Goal: Task Accomplishment & Management: Manage account settings

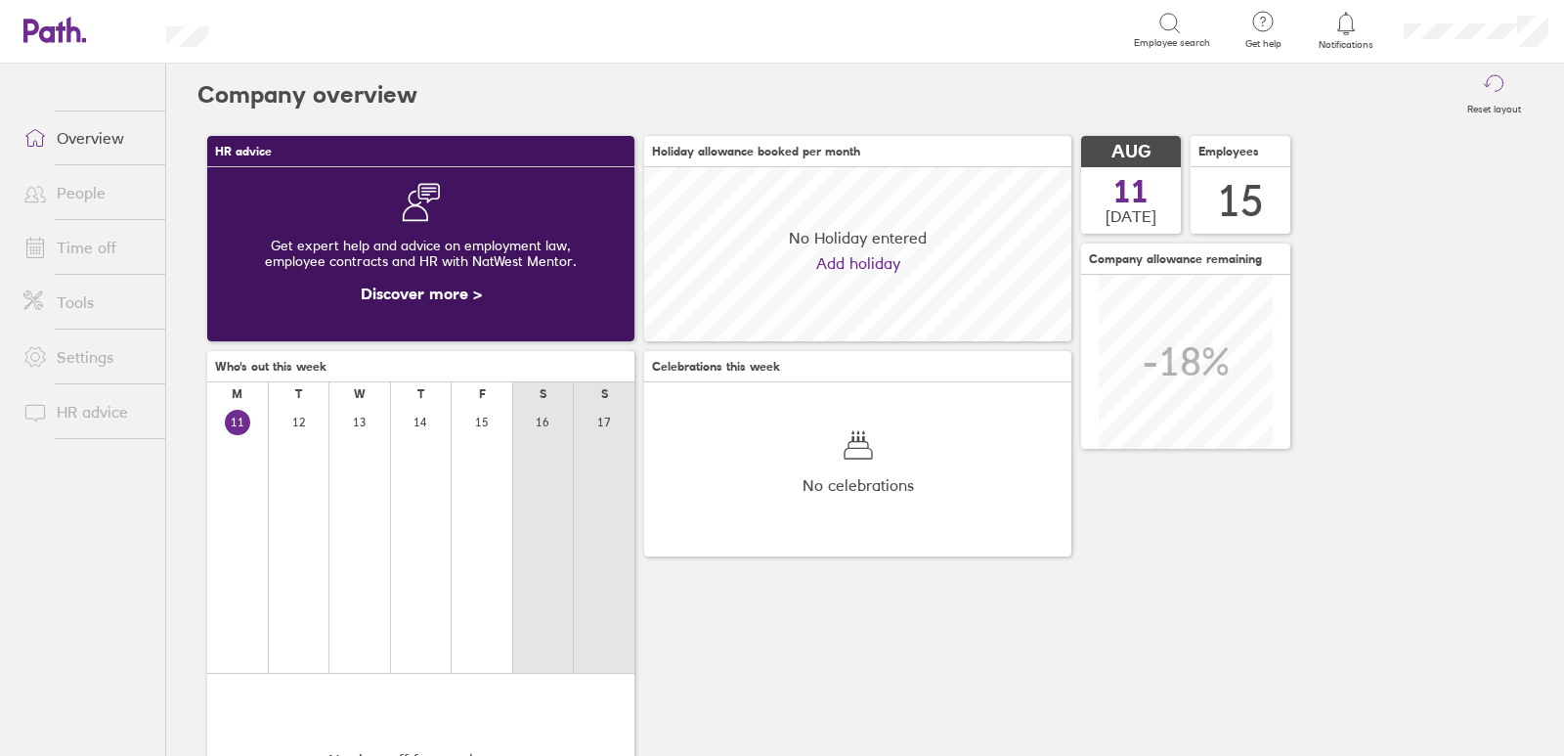
scroll to position [174, 427]
click at [96, 251] on link "Time off" at bounding box center [86, 247] width 157 height 39
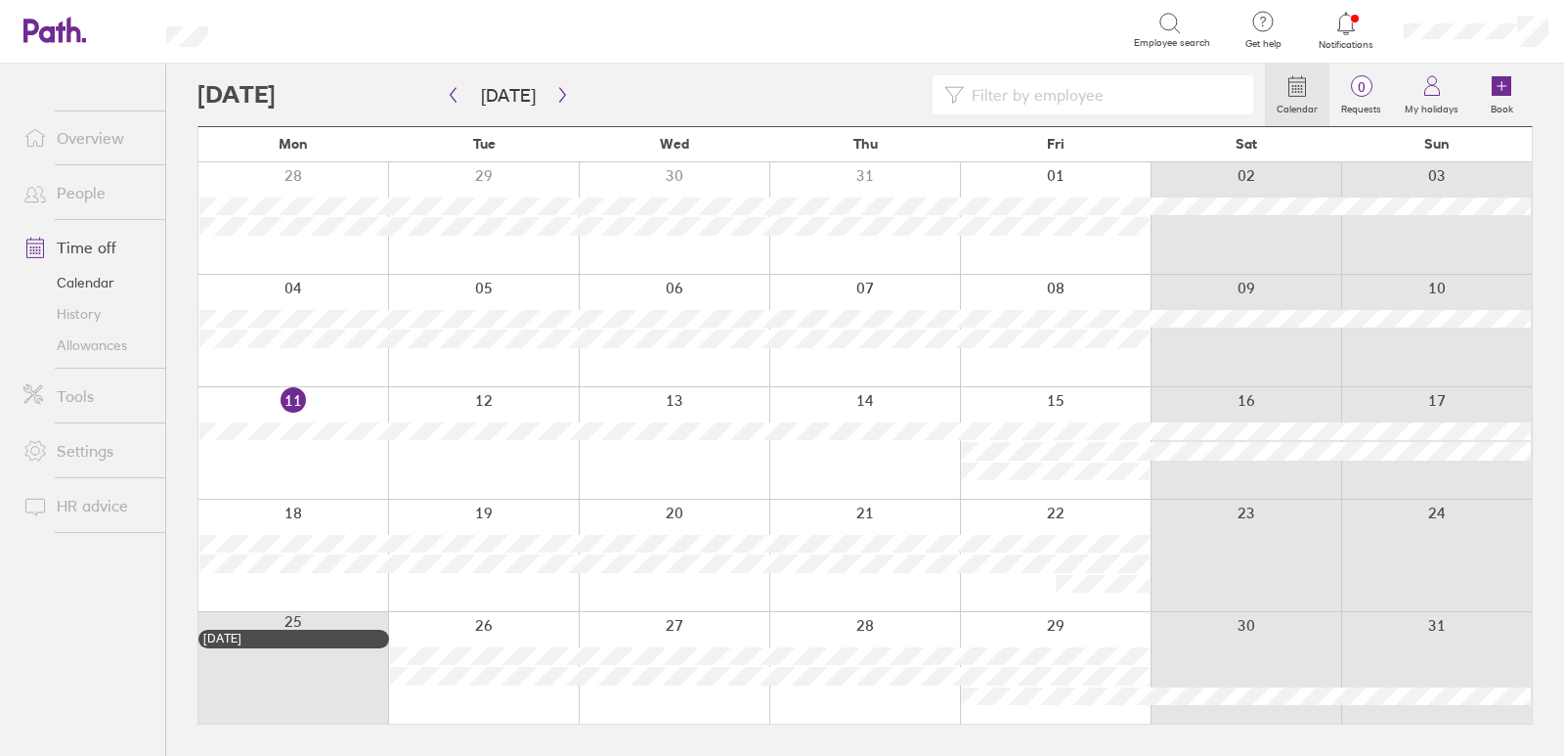
click at [21, 41] on header "Search Employee search Get help FAQs Contact us Notifications My profile Sign o…" at bounding box center [782, 32] width 1564 height 64
click at [555, 97] on icon "button" at bounding box center [562, 95] width 15 height 16
